Goal: Transaction & Acquisition: Purchase product/service

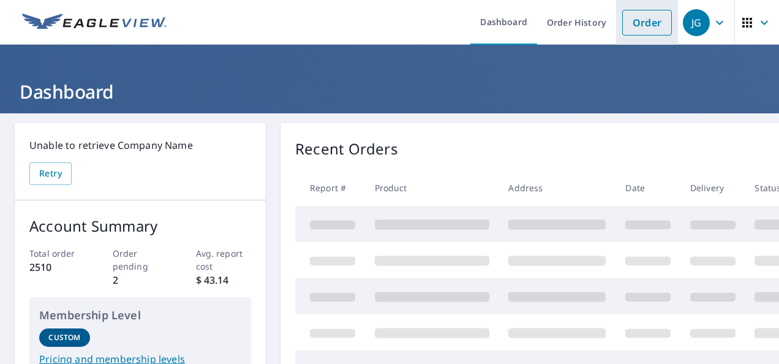
click at [629, 15] on link "Order" at bounding box center [647, 23] width 50 height 26
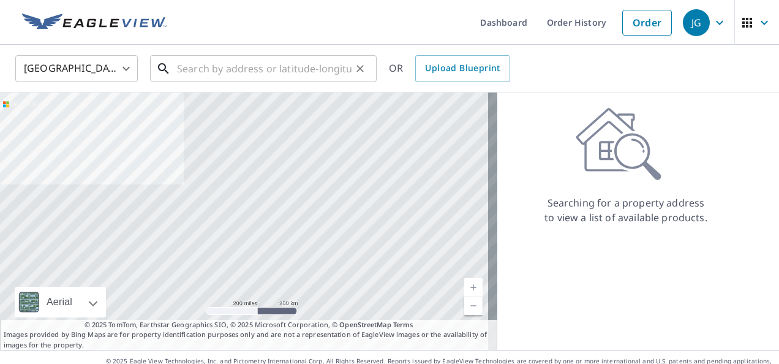
click at [263, 80] on input "text" at bounding box center [264, 68] width 175 height 34
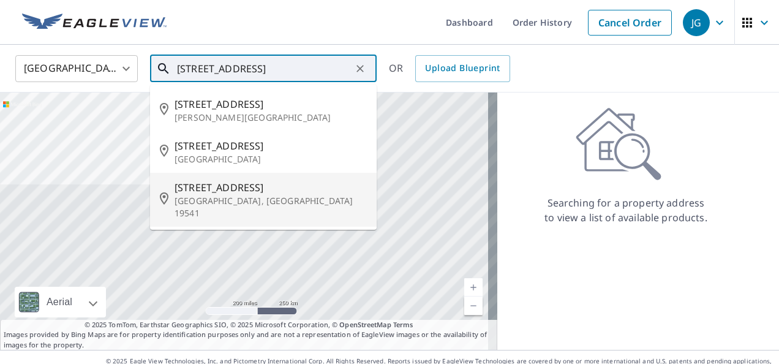
click at [199, 193] on span "[STREET_ADDRESS]" at bounding box center [271, 187] width 192 height 15
type input "[STREET_ADDRESS]"
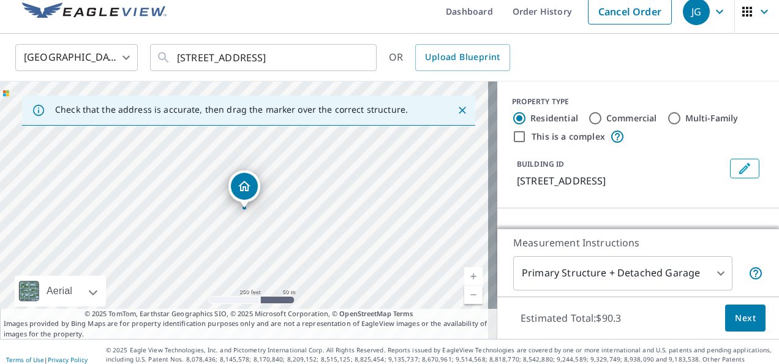
scroll to position [17, 0]
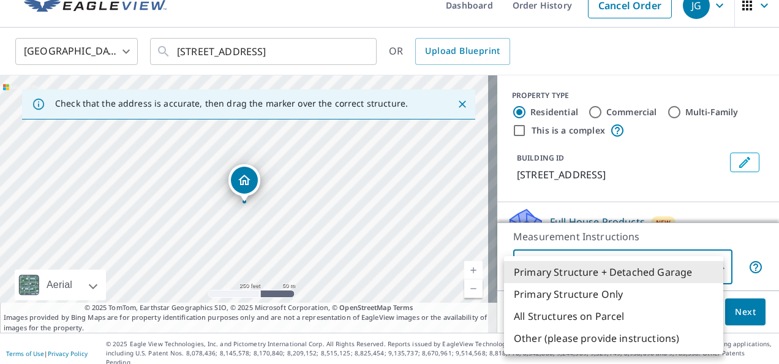
click at [706, 268] on body "JG JG Dashboard Order History Cancel Order JG [GEOGRAPHIC_DATA] [GEOGRAPHIC_DAT…" at bounding box center [389, 182] width 779 height 364
click at [759, 213] on div at bounding box center [389, 182] width 779 height 364
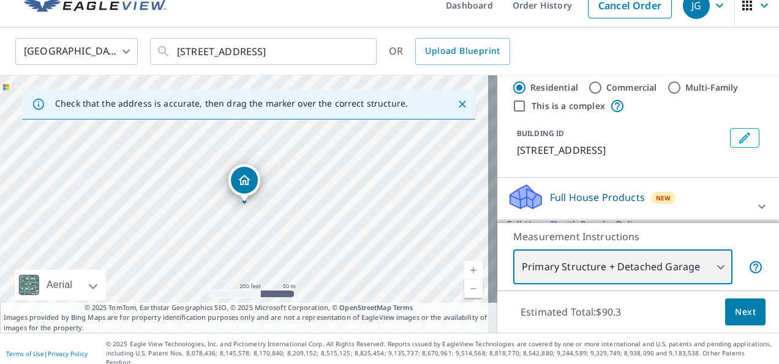
scroll to position [114, 0]
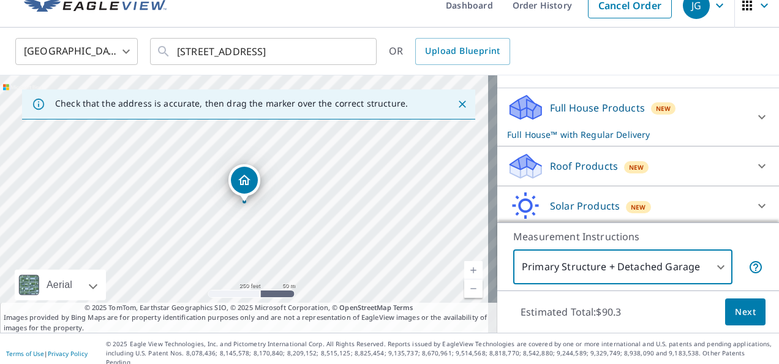
click at [588, 164] on p "Roof Products" at bounding box center [584, 166] width 68 height 15
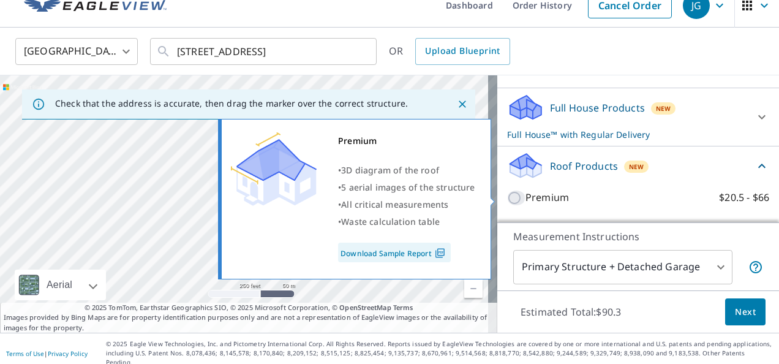
click at [507, 199] on input "Premium $20.5 - $66" at bounding box center [516, 198] width 18 height 15
checkbox input "true"
checkbox input "false"
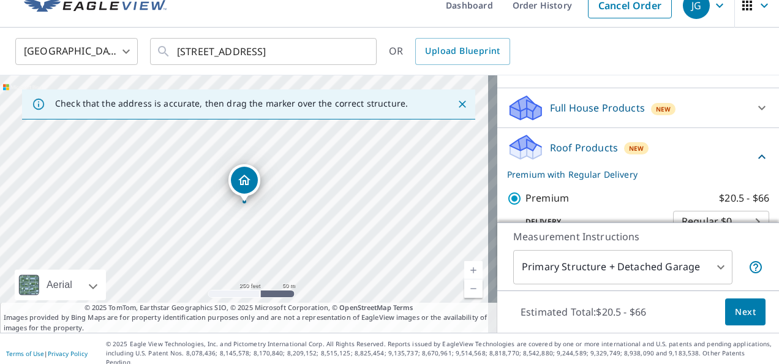
click at [741, 312] on span "Next" at bounding box center [745, 311] width 21 height 15
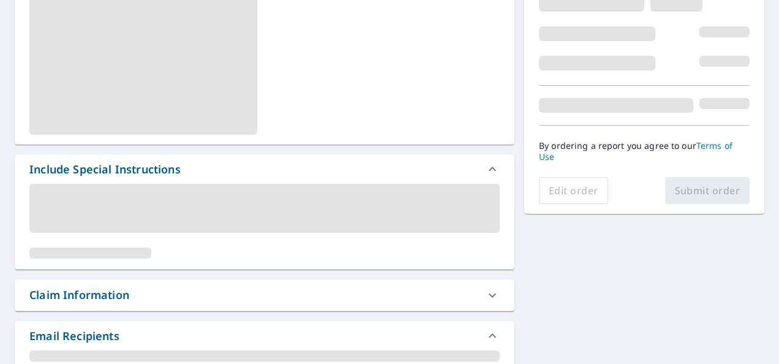
scroll to position [262, 0]
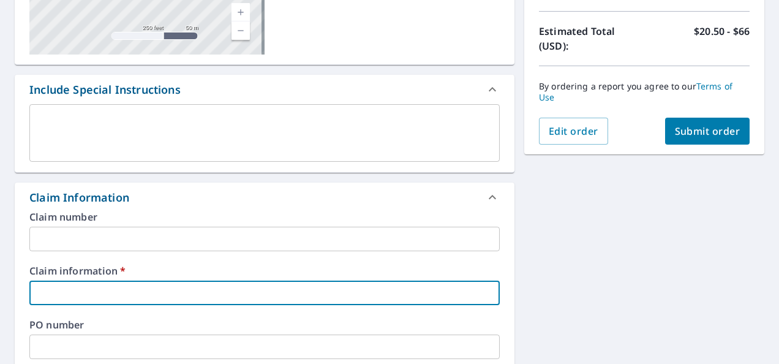
click at [94, 295] on input "text" at bounding box center [264, 293] width 470 height 25
type input "xxxx"
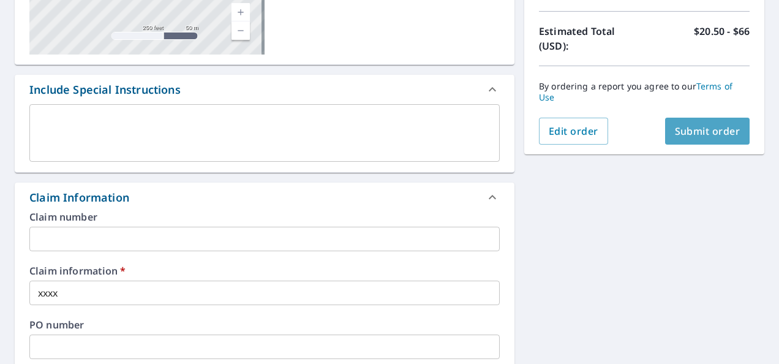
click at [689, 127] on span "Submit order" at bounding box center [708, 130] width 66 height 13
checkbox input "true"
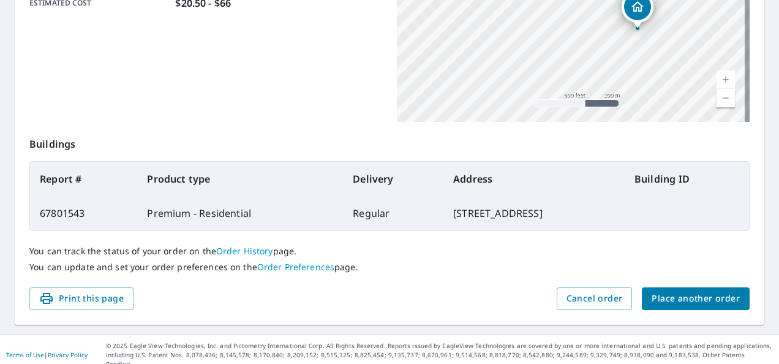
scroll to position [356, 0]
click at [700, 292] on span "Place another order" at bounding box center [696, 297] width 88 height 15
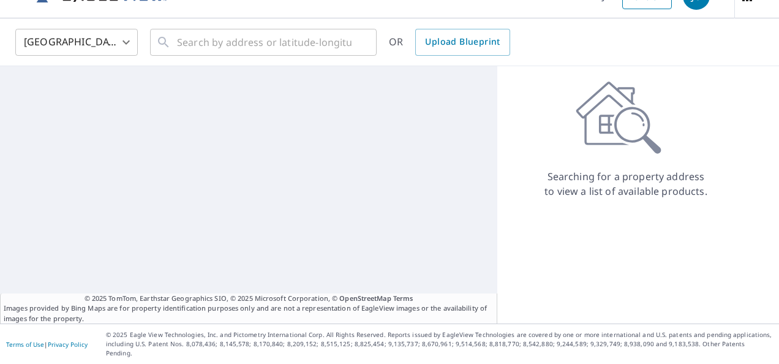
scroll to position [17, 0]
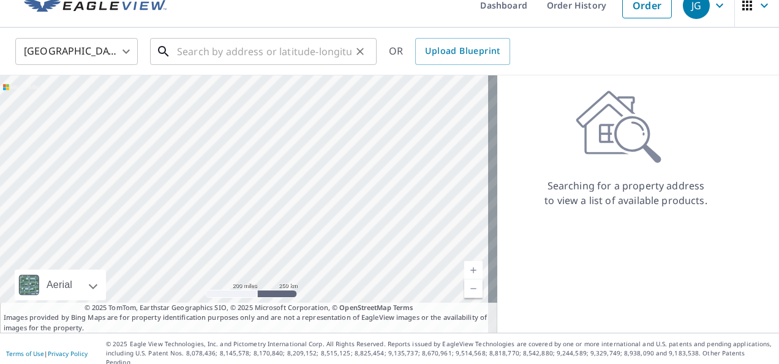
click at [232, 55] on input "text" at bounding box center [264, 51] width 175 height 34
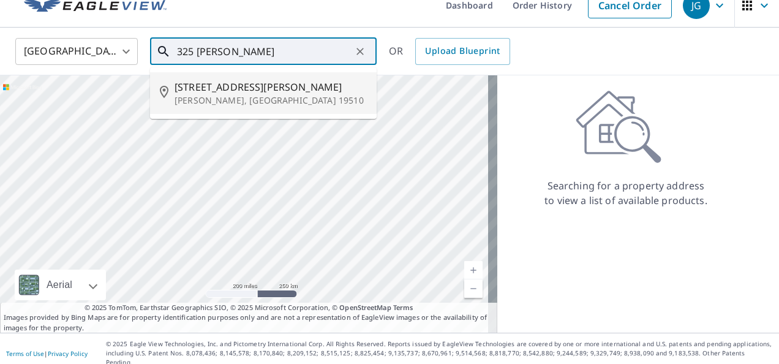
drag, startPoint x: 260, startPoint y: 85, endPoint x: 265, endPoint y: 80, distance: 6.5
click at [261, 83] on span "[STREET_ADDRESS][PERSON_NAME]" at bounding box center [271, 87] width 192 height 15
type input "[STREET_ADDRESS][PERSON_NAME][PERSON_NAME]"
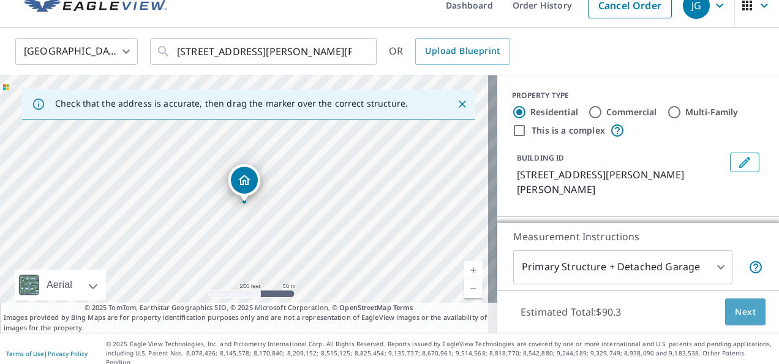
click at [735, 306] on span "Next" at bounding box center [745, 311] width 21 height 15
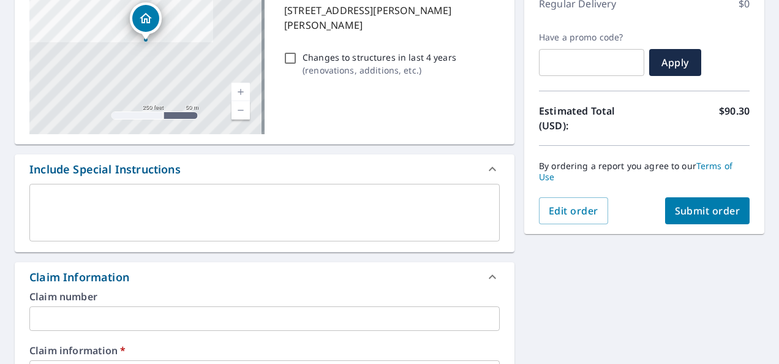
scroll to position [184, 0]
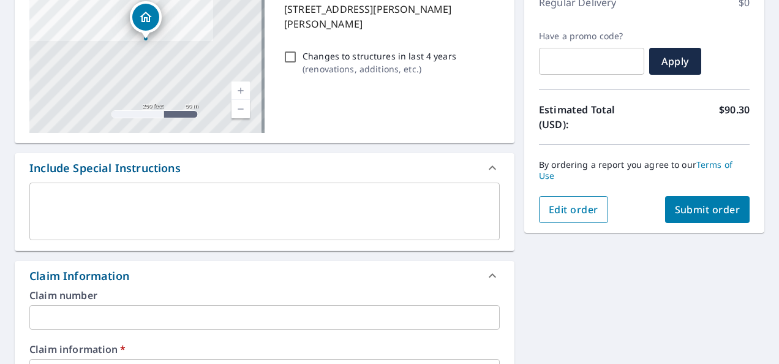
click at [550, 210] on span "Edit order" at bounding box center [574, 209] width 50 height 13
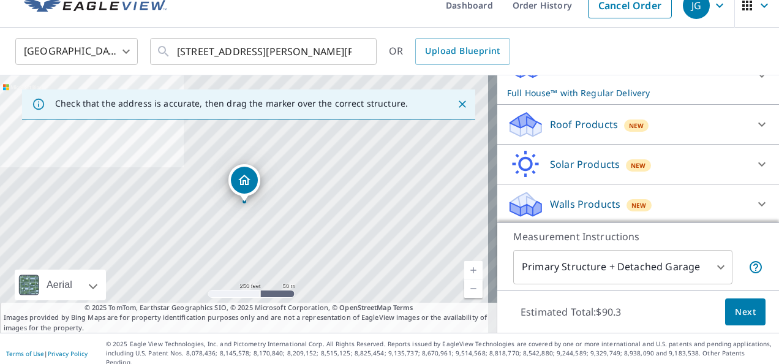
scroll to position [171, 0]
click at [565, 124] on p "Roof Products" at bounding box center [584, 123] width 68 height 15
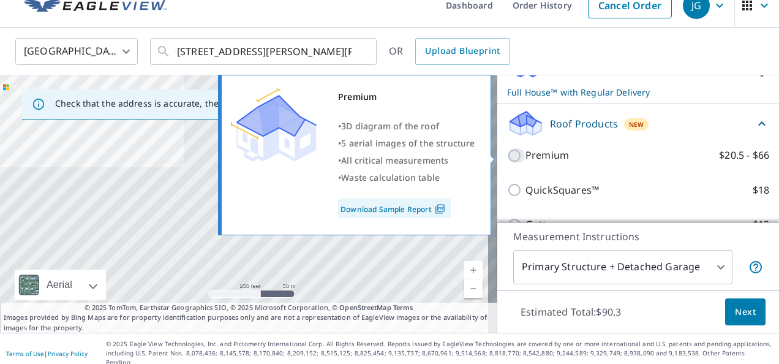
click at [507, 156] on input "Premium $20.5 - $66" at bounding box center [516, 155] width 18 height 15
checkbox input "true"
checkbox input "false"
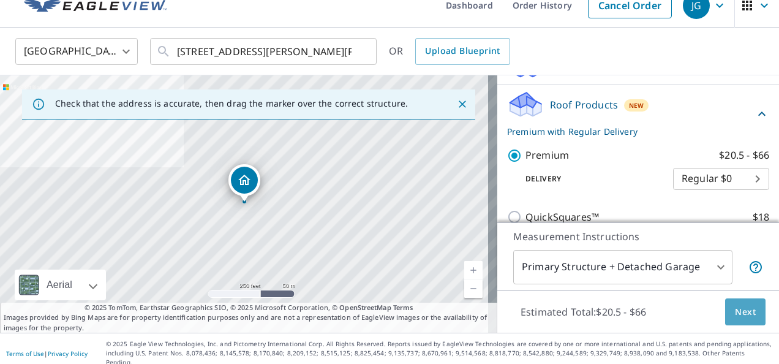
click at [736, 309] on span "Next" at bounding box center [745, 311] width 21 height 15
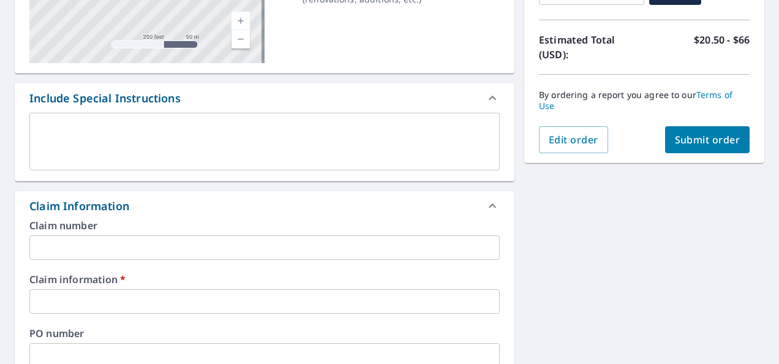
scroll to position [323, 0]
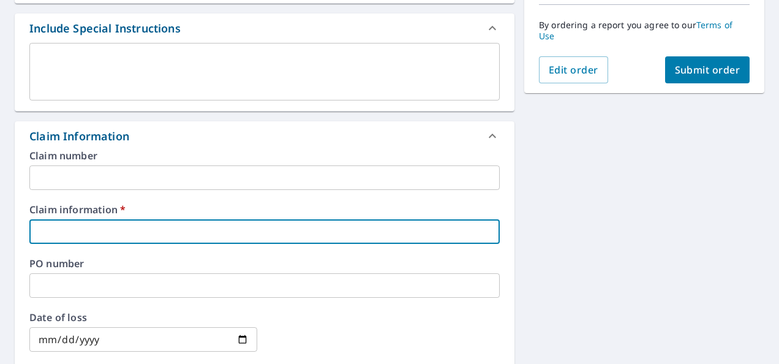
click at [240, 233] on input "text" at bounding box center [264, 231] width 470 height 25
type input "xxx"
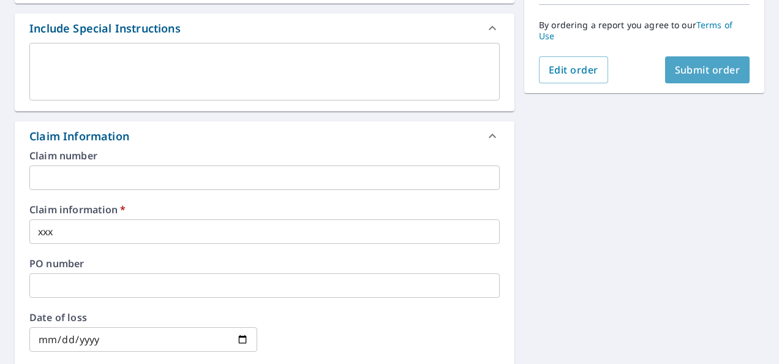
click at [675, 69] on span "Submit order" at bounding box center [708, 69] width 66 height 13
checkbox input "true"
